Goal: Task Accomplishment & Management: Manage account settings

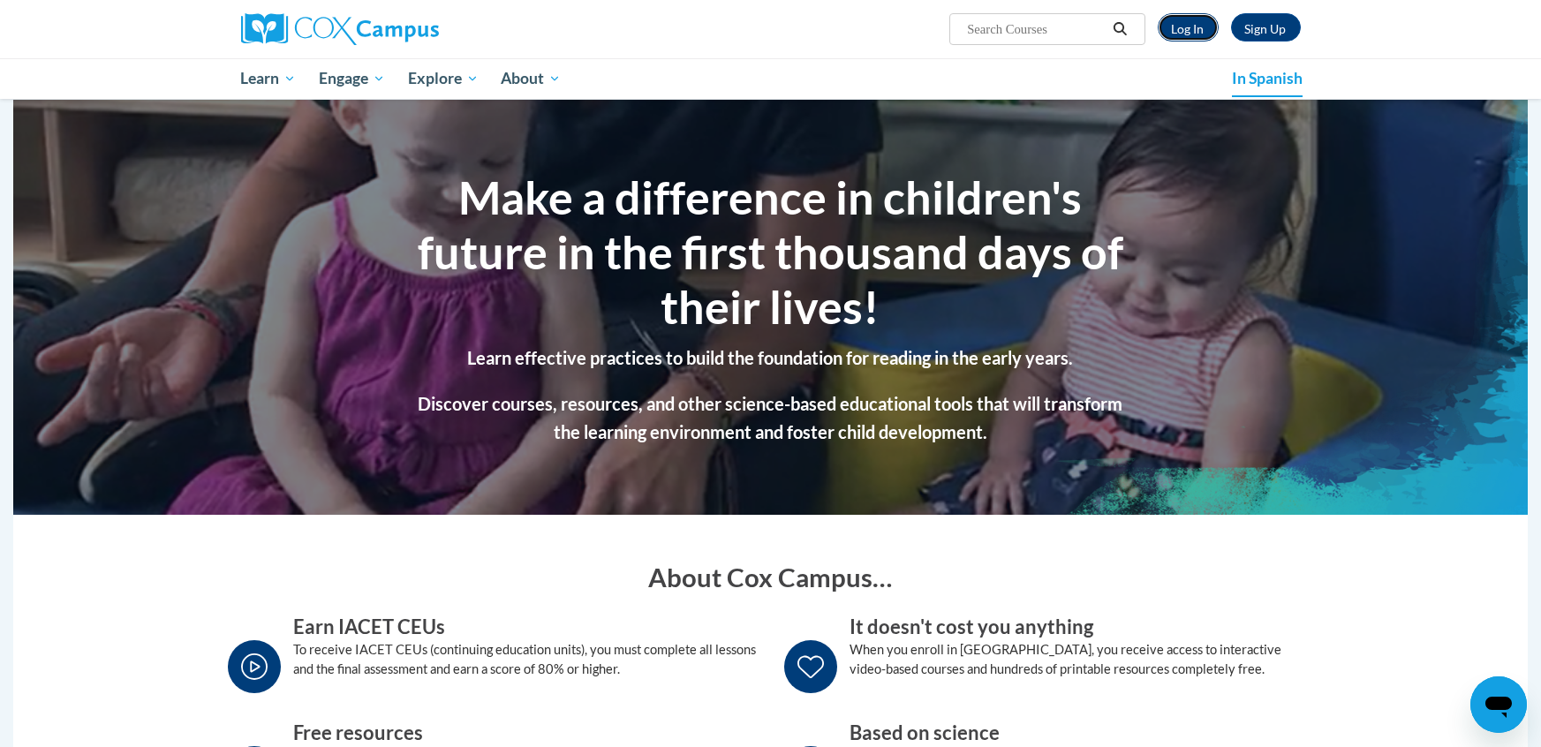
click at [1189, 26] on font "Log In" at bounding box center [1188, 28] width 33 height 15
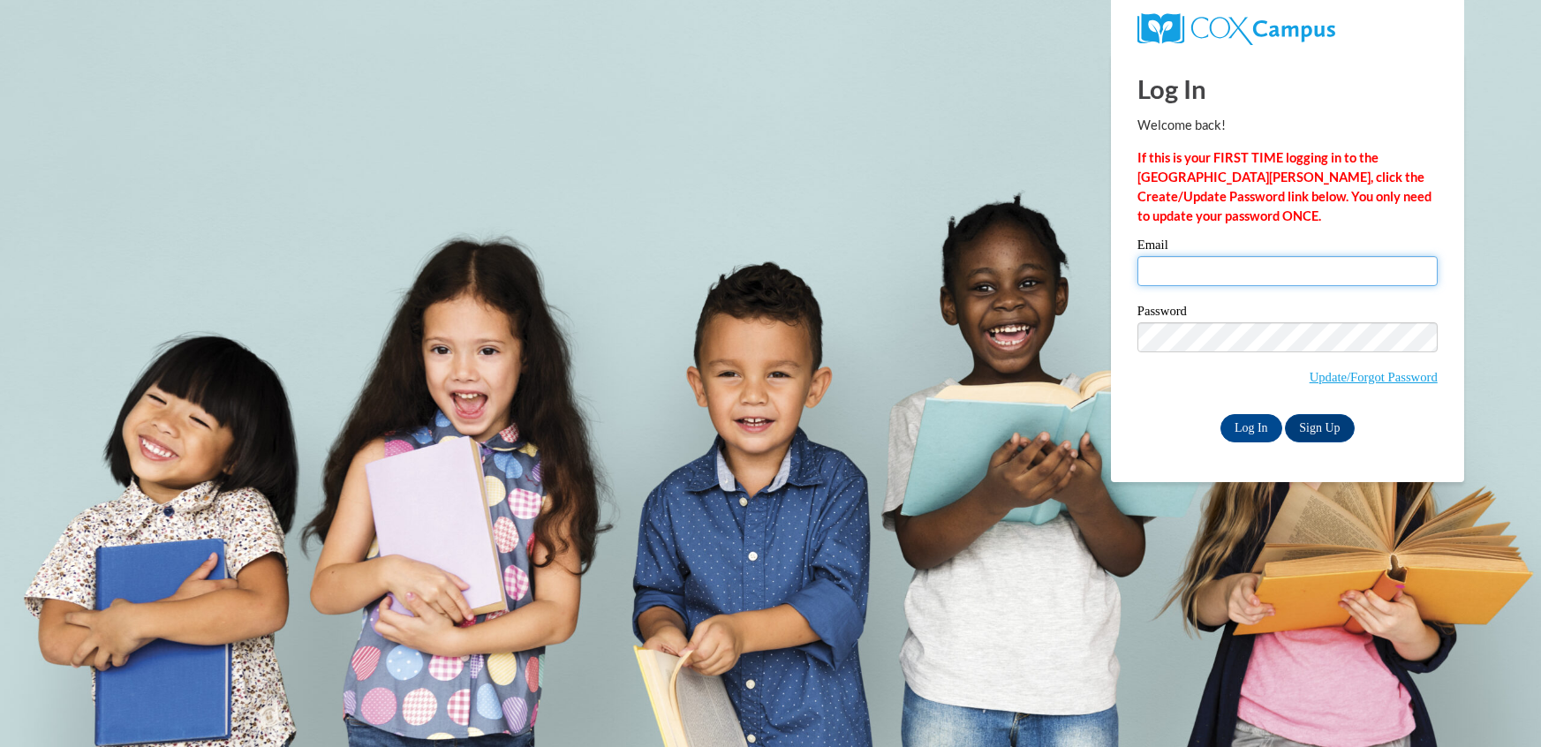
click at [1256, 270] on input "Email" at bounding box center [1288, 271] width 300 height 30
type input "[EMAIL_ADDRESS][DOMAIN_NAME]"
click at [1258, 421] on input "Log In" at bounding box center [1252, 428] width 62 height 28
